Goal: Transaction & Acquisition: Subscribe to service/newsletter

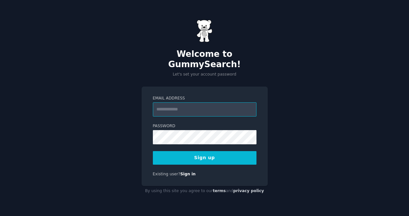
click at [178, 105] on input "Email Address" at bounding box center [205, 109] width 104 height 14
type input "**********"
click at [165, 145] on form "**********" at bounding box center [205, 129] width 104 height 69
click at [205, 151] on button "Sign up" at bounding box center [205, 158] width 104 height 14
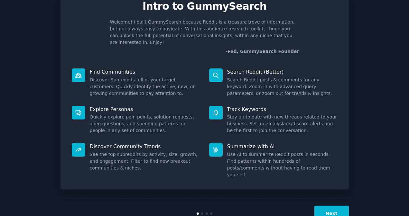
scroll to position [36, 0]
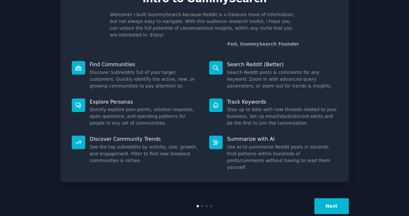
click at [339, 198] on button "Next" at bounding box center [332, 206] width 34 height 16
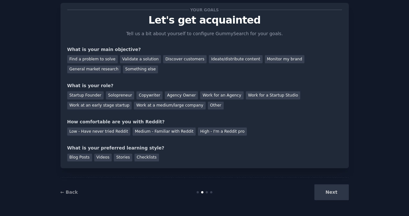
scroll to position [15, 0]
click at [339, 198] on div "Next" at bounding box center [301, 192] width 96 height 16
click at [111, 69] on div "General market research" at bounding box center [94, 69] width 54 height 8
click at [202, 95] on div "Work for an Agency" at bounding box center [221, 95] width 43 height 8
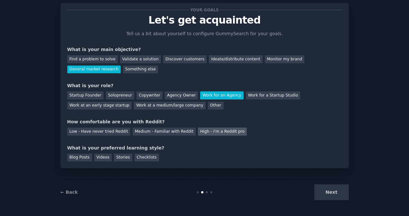
click at [202, 131] on div "High - I'm a Reddit pro" at bounding box center [222, 131] width 49 height 8
click at [139, 155] on div "Checklists" at bounding box center [147, 157] width 24 height 8
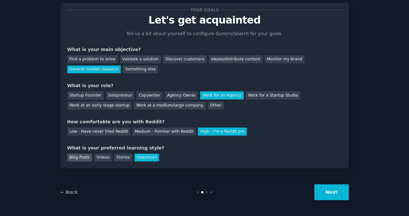
click at [82, 159] on div "Blog Posts" at bounding box center [79, 157] width 25 height 8
click at [333, 191] on button "Next" at bounding box center [332, 192] width 34 height 16
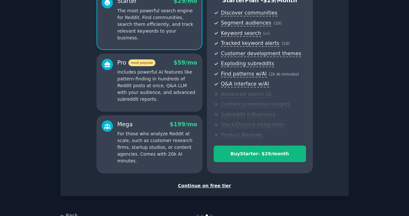
scroll to position [84, 0]
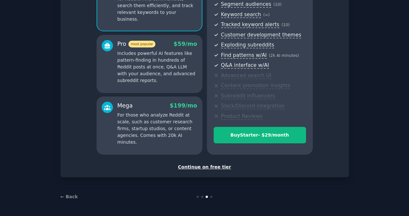
click at [198, 167] on div "Continue on free tier" at bounding box center [204, 166] width 275 height 7
